Goal: Ask a question

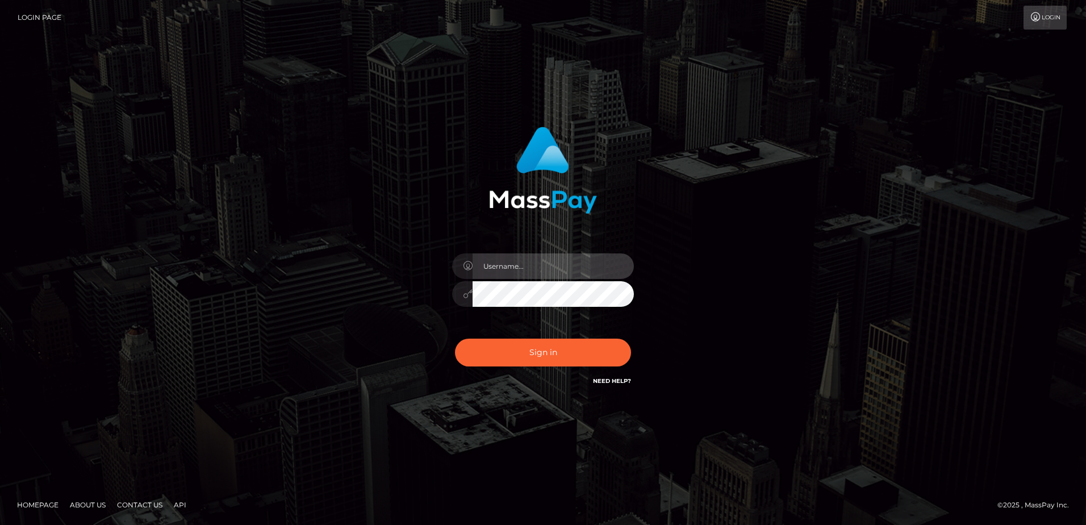
type input "[PERSON_NAME]"
click at [615, 382] on link "Need Help?" at bounding box center [612, 380] width 38 height 7
click at [605, 434] on div "[PERSON_NAME] Sign in" at bounding box center [543, 262] width 1086 height 459
click at [567, 432] on div "[PERSON_NAME] Sign in" at bounding box center [543, 262] width 1086 height 459
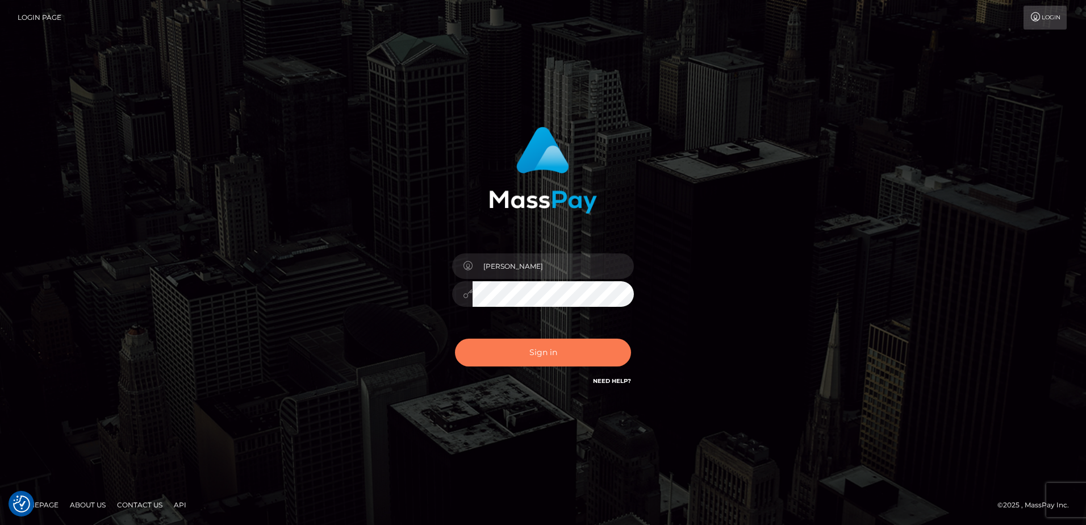
click at [571, 349] on button "Sign in" at bounding box center [543, 352] width 176 height 28
